Goal: Transaction & Acquisition: Subscribe to service/newsletter

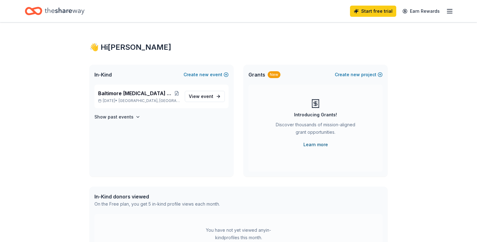
click at [318, 144] on link "Learn more" at bounding box center [316, 144] width 25 height 7
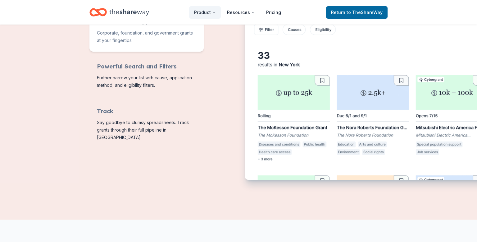
scroll to position [292, 0]
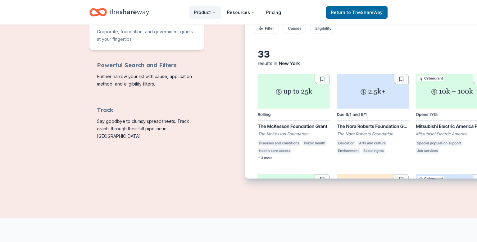
click at [288, 93] on img "Features for running your books" at bounding box center [381, 78] width 273 height 199
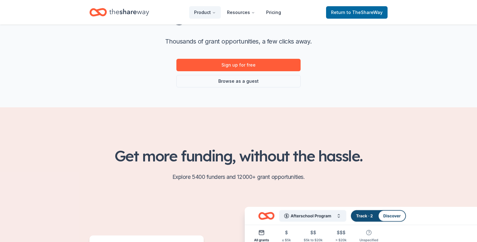
scroll to position [59, 0]
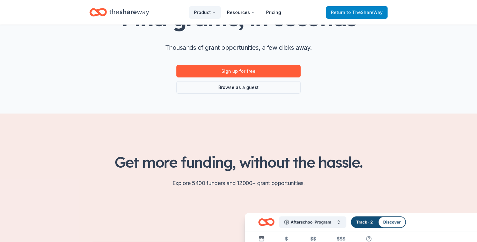
click at [359, 11] on span "to TheShareWay" at bounding box center [365, 12] width 36 height 5
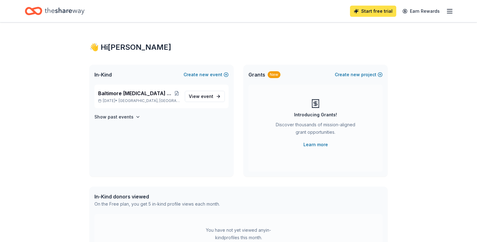
click at [359, 12] on link "Start free trial" at bounding box center [373, 11] width 46 height 11
